Goal: Browse casually

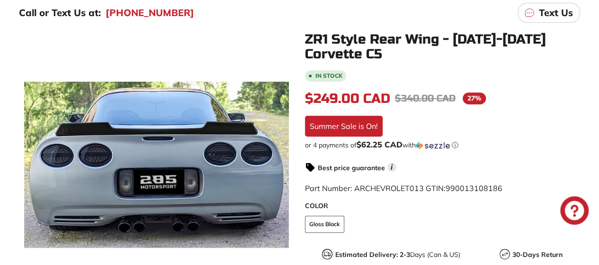
click at [276, 171] on icon at bounding box center [275, 166] width 22 height 22
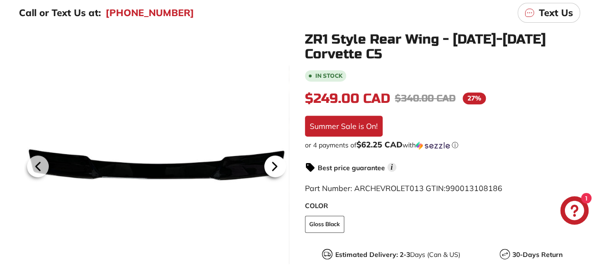
click at [276, 171] on icon at bounding box center [275, 166] width 22 height 22
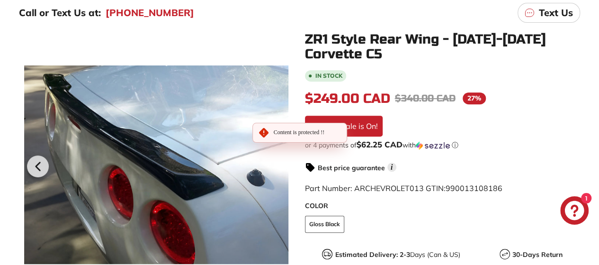
click at [276, 171] on div at bounding box center [156, 164] width 265 height 265
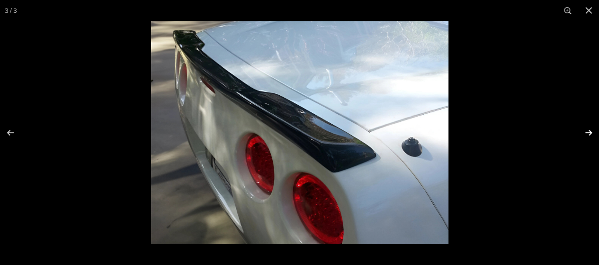
click at [585, 131] on button at bounding box center [582, 132] width 33 height 47
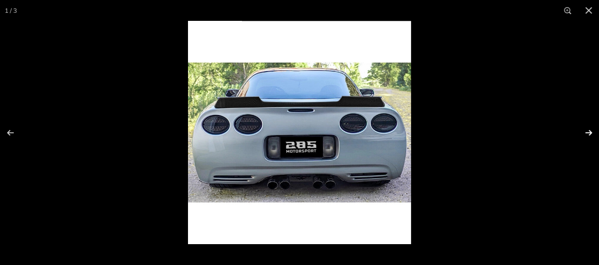
click at [586, 131] on button at bounding box center [582, 132] width 33 height 47
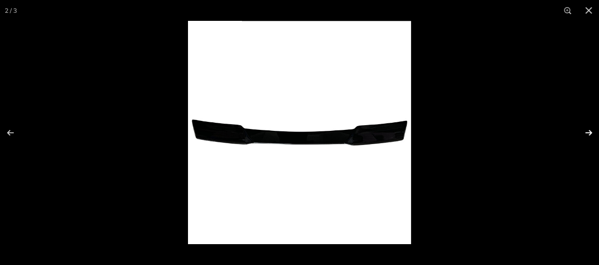
click at [586, 131] on button at bounding box center [582, 132] width 33 height 47
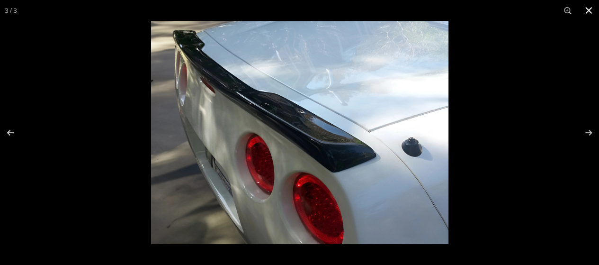
click at [592, 11] on button at bounding box center [588, 10] width 21 height 21
